Goal: Transaction & Acquisition: Purchase product/service

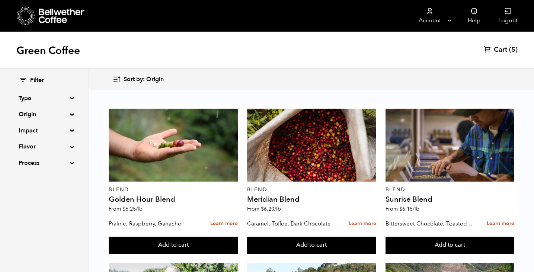
click at [70, 113] on summary "Origin" at bounding box center [44, 114] width 51 height 9
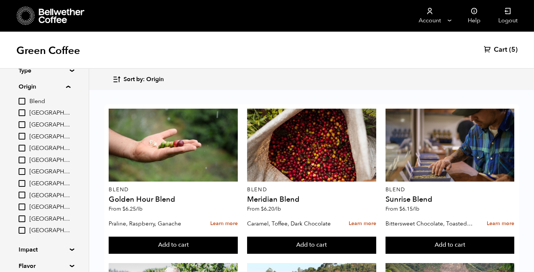
scroll to position [27, 0]
click at [25, 160] on input "[GEOGRAPHIC_DATA]" at bounding box center [22, 160] width 7 height 7
checkbox input "true"
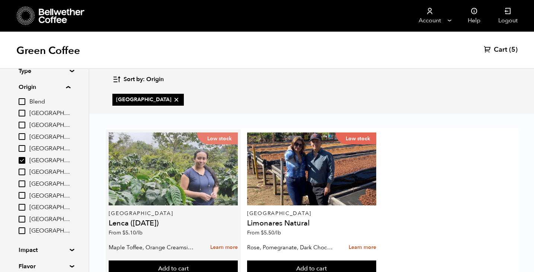
scroll to position [29, 0]
click at [175, 152] on div "Low stock" at bounding box center [173, 169] width 129 height 73
click at [172, 156] on div "Low stock" at bounding box center [173, 169] width 129 height 73
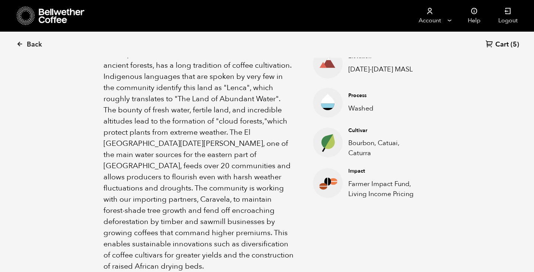
scroll to position [275, 0]
drag, startPoint x: 350, startPoint y: 69, endPoint x: 416, endPoint y: 68, distance: 66.3
click at [402, 67] on p "[DATE]-[DATE] MASL" at bounding box center [384, 70] width 71 height 10
click at [419, 69] on div "Elevation [DATE]-[DATE] MASL" at bounding box center [384, 63] width 82 height 21
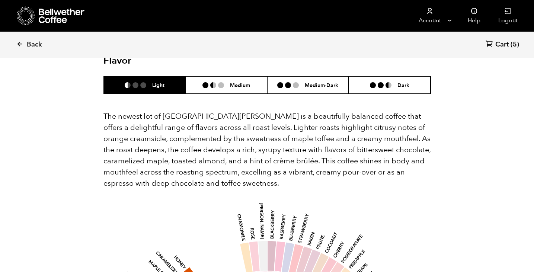
scroll to position [756, 0]
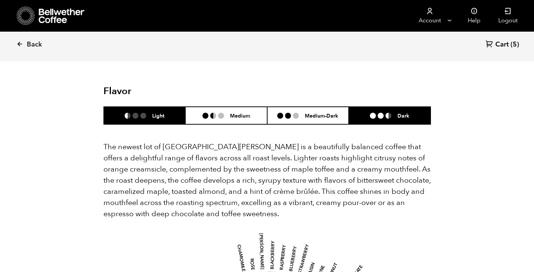
click at [379, 119] on li "Dark" at bounding box center [390, 116] width 82 height 18
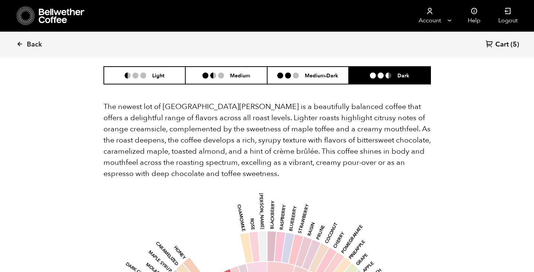
scroll to position [795, 0]
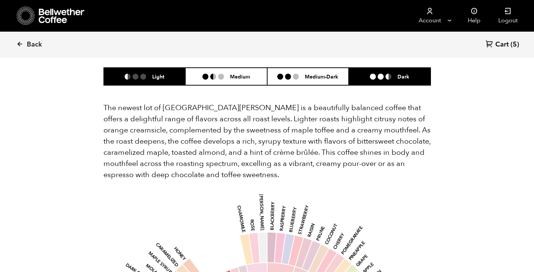
click at [158, 80] on h6 "Light" at bounding box center [158, 76] width 12 height 6
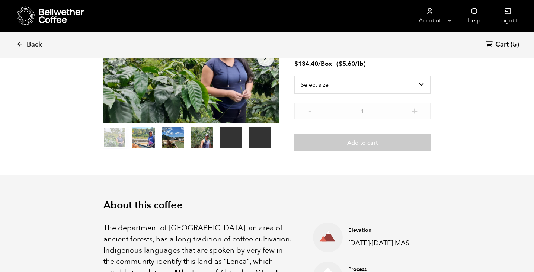
scroll to position [0, 0]
